Goal: Find specific page/section: Find specific page/section

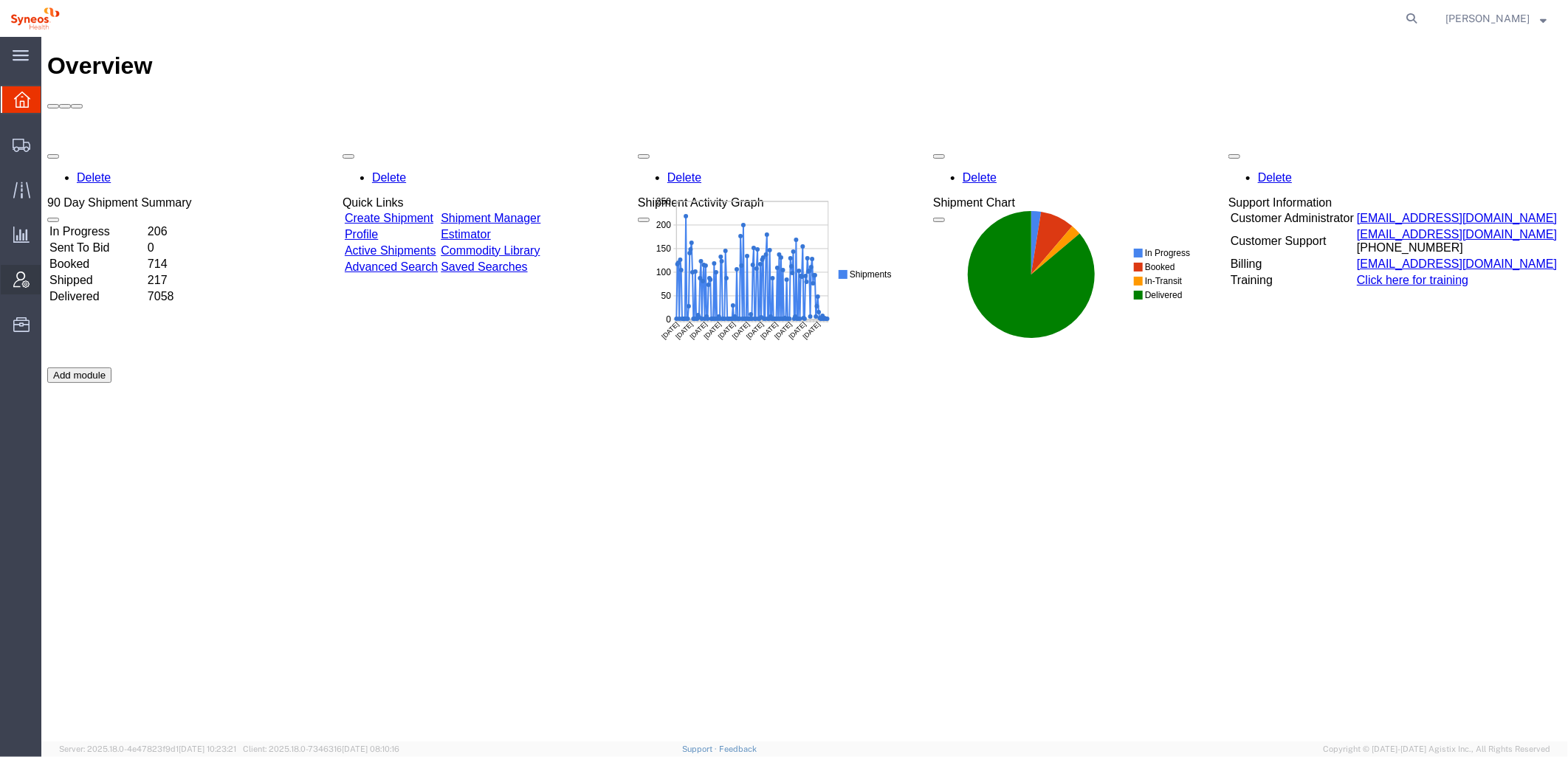
click at [19, 264] on ul "Overview Shipments Shipment Manager Create Shipment Create from Template Estima…" at bounding box center [21, 220] width 41 height 270
click at [28, 282] on icon at bounding box center [21, 280] width 16 height 16
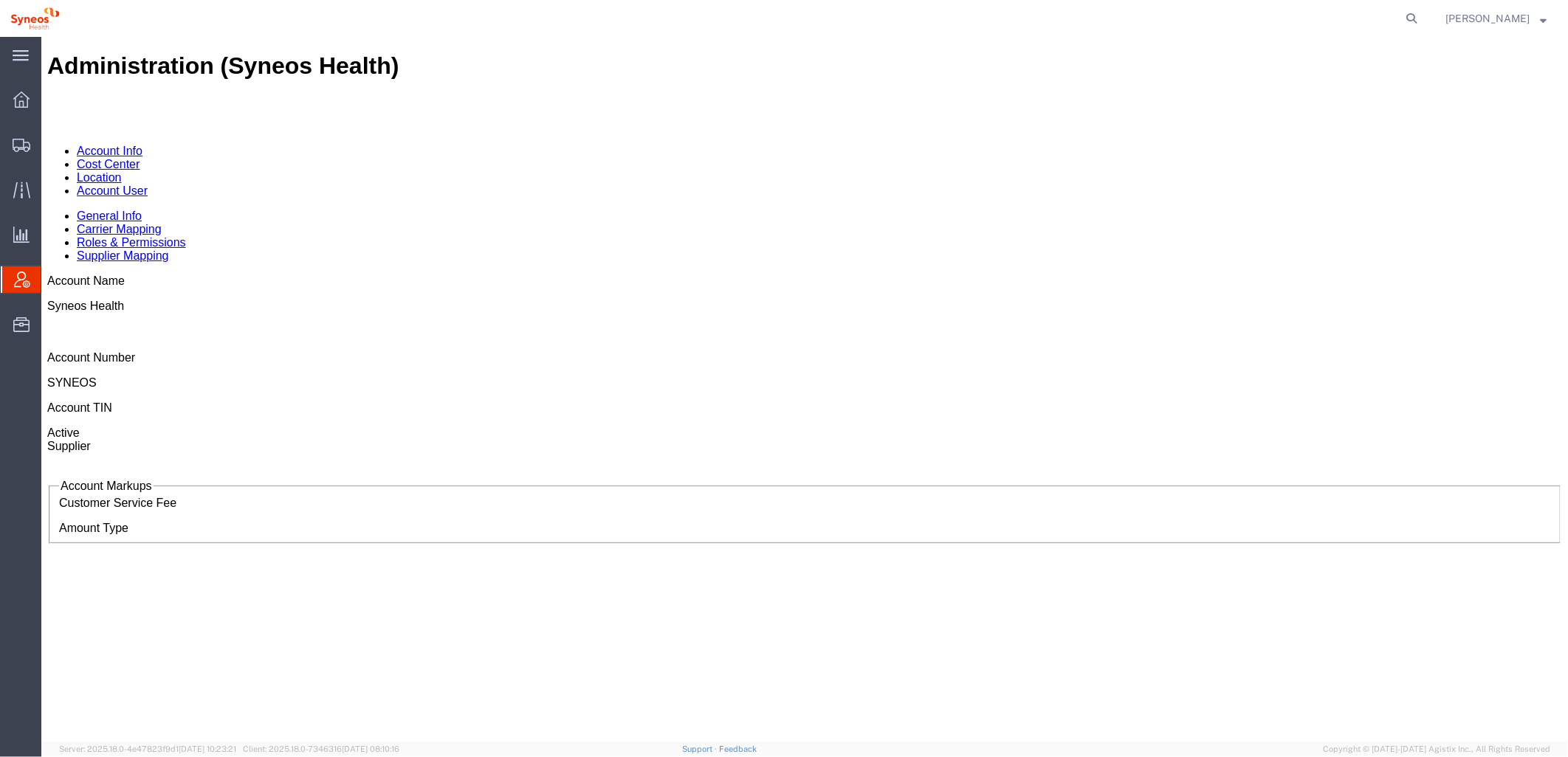
click at [147, 184] on link "Account User" at bounding box center [111, 190] width 71 height 13
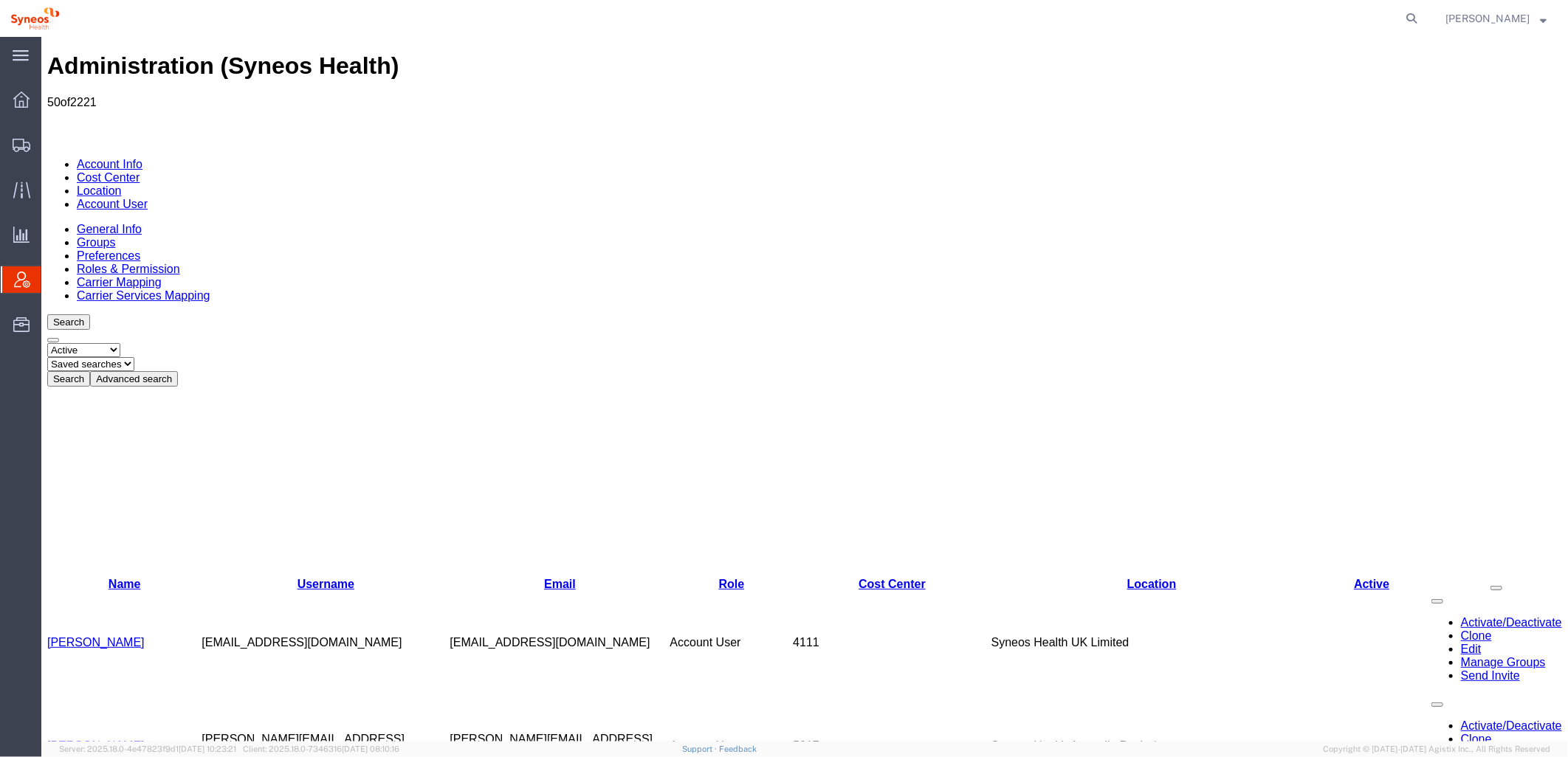
click at [177, 370] on button "Advanced search" at bounding box center [133, 378] width 88 height 16
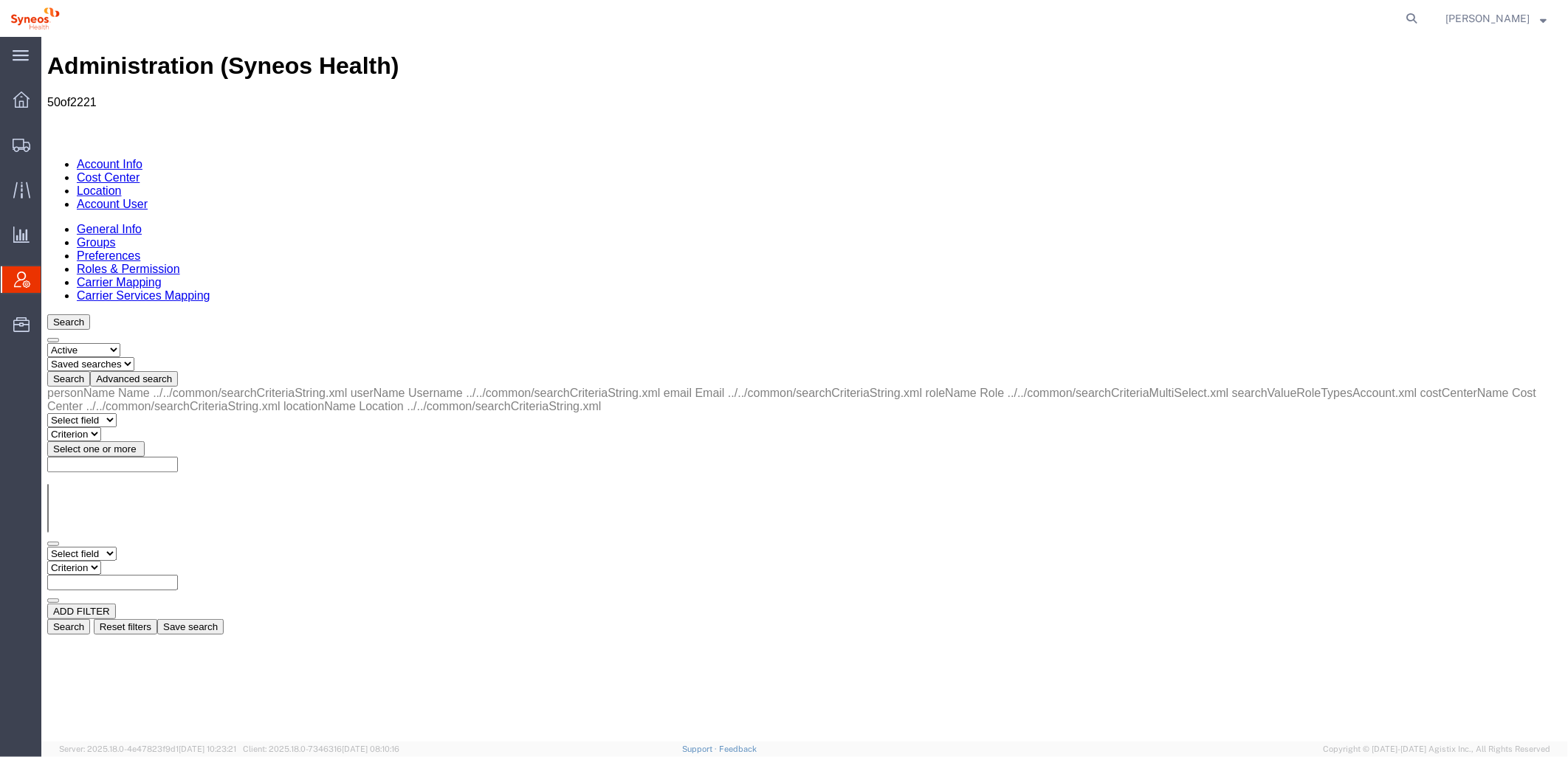
click at [108, 546] on select "Select field Cost Center Email Location Name Role Username" at bounding box center [81, 553] width 69 height 14
select select "locationName"
click at [46, 546] on select "Select field Cost Center Email Location Name Role Username" at bounding box center [81, 553] width 69 height 14
click at [135, 560] on select "Criterion contains does not contain is is blank is not blank starts with" at bounding box center [91, 567] width 89 height 14
select select "contains"
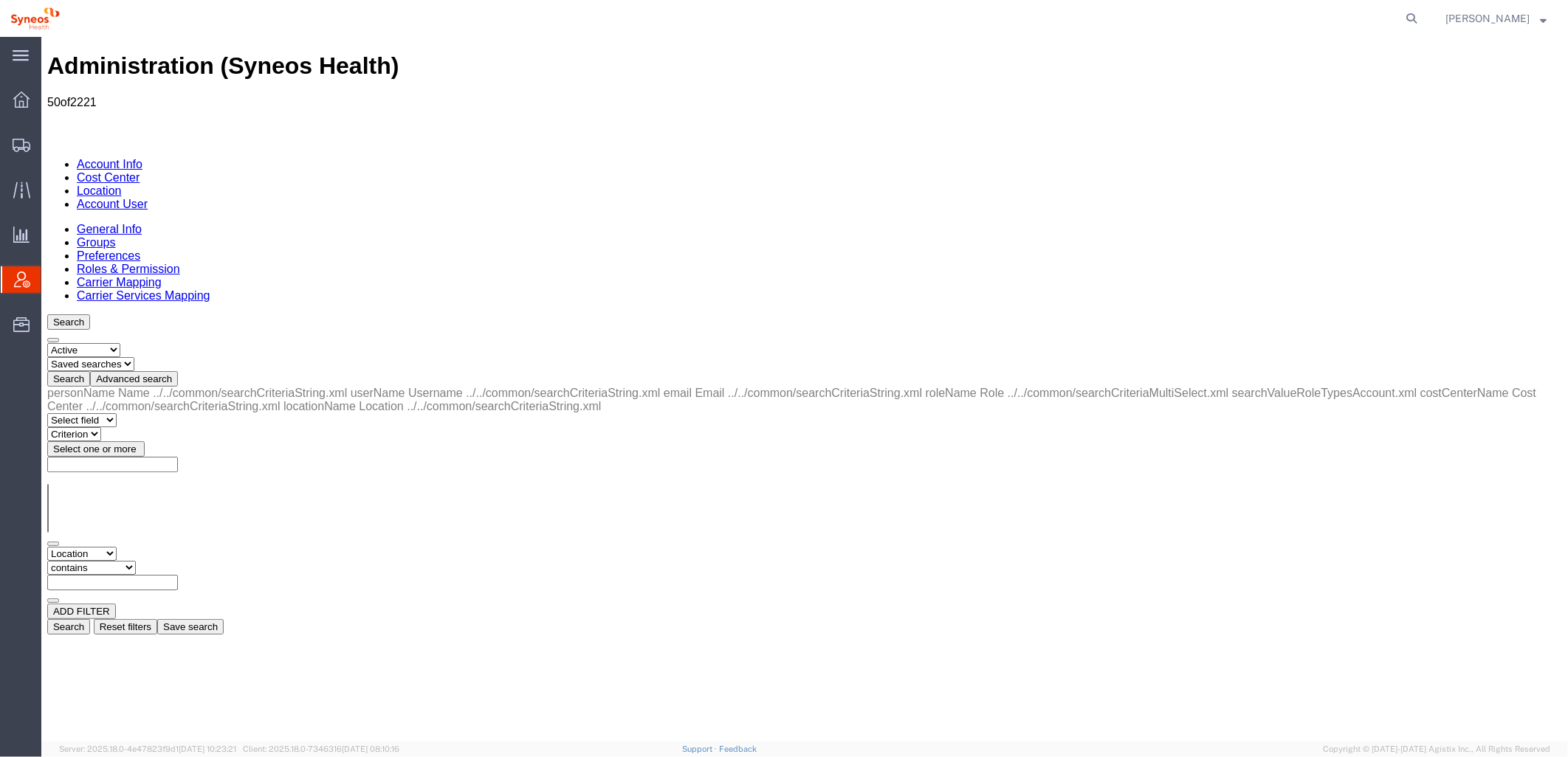
click at [135, 560] on select "Criterion contains does not contain is is blank is not blank starts with" at bounding box center [91, 567] width 89 height 14
click at [177, 574] on input "text" at bounding box center [111, 582] width 131 height 16
type input "zdnu"
click at [90, 618] on button "Search" at bounding box center [67, 626] width 42 height 16
